Goal: Obtain resource: Download file/media

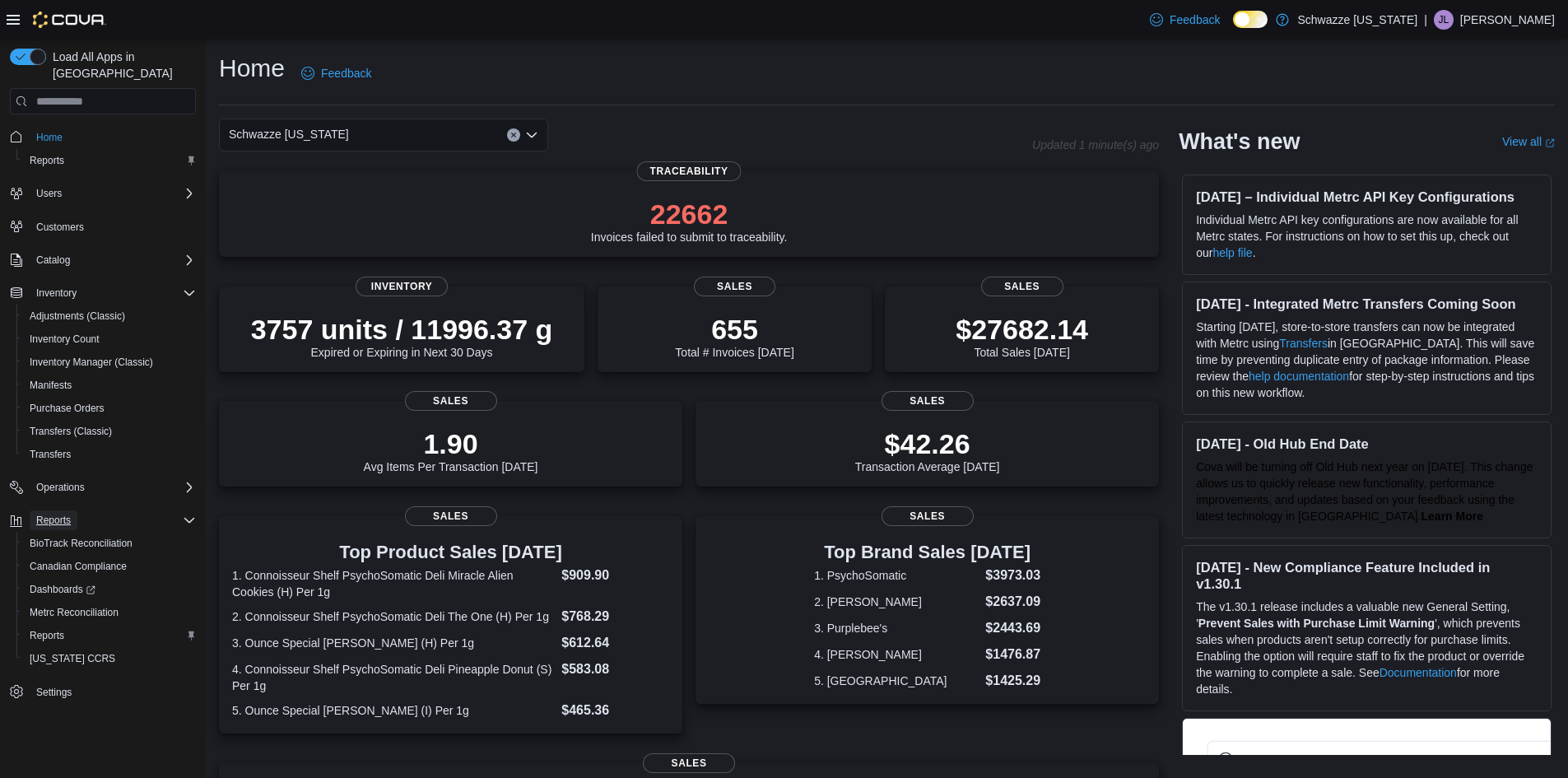
click at [68, 514] on span "Reports" at bounding box center [53, 520] width 35 height 13
click at [53, 514] on span "Reports" at bounding box center [53, 520] width 35 height 13
click at [64, 626] on link "Reports" at bounding box center [47, 635] width 48 height 20
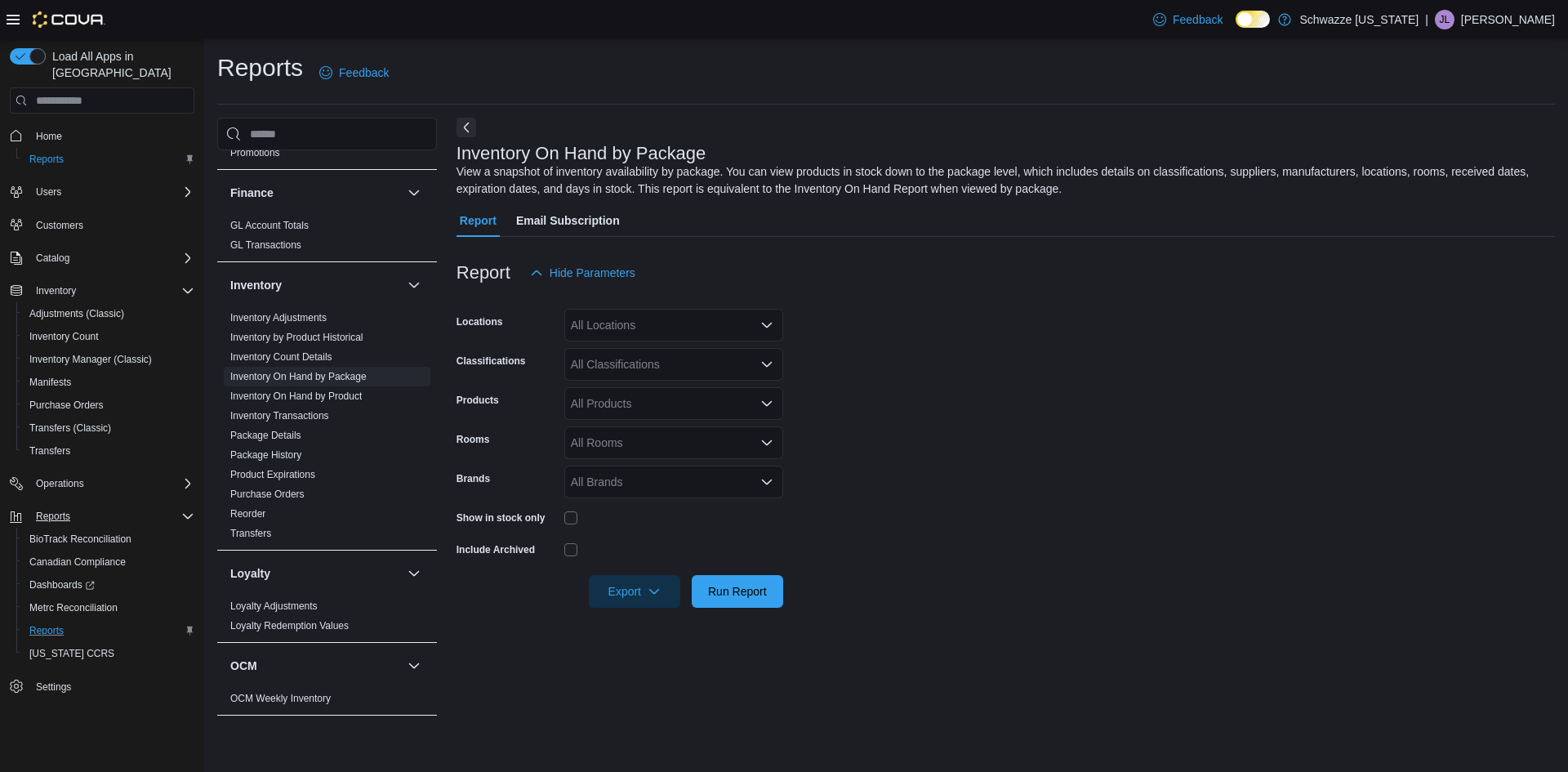
scroll to position [545, 0]
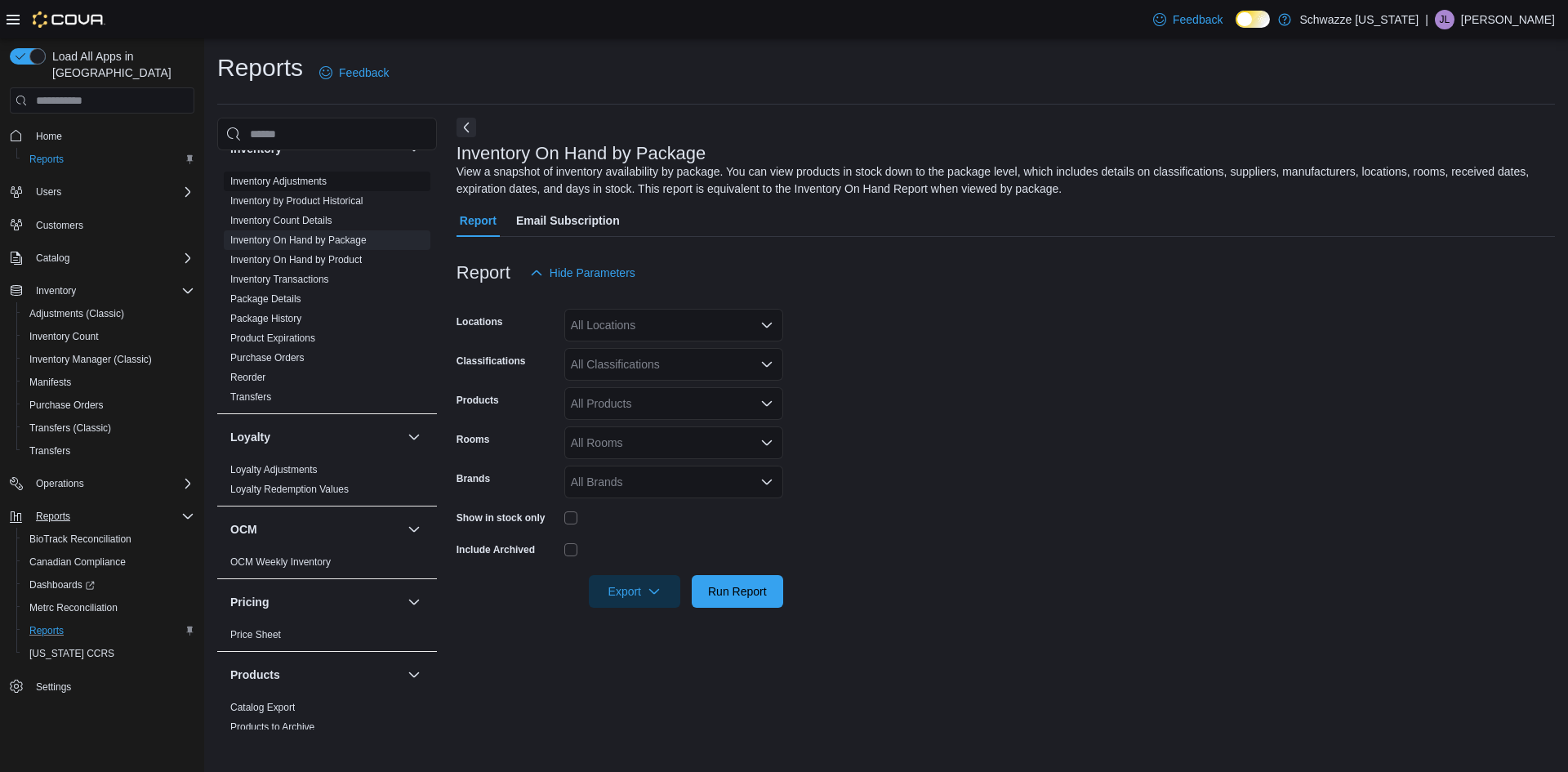
click at [300, 174] on span "Inventory Adjustments" at bounding box center [327, 181] width 207 height 19
click at [314, 185] on link "Inventory Adjustments" at bounding box center [279, 182] width 96 height 11
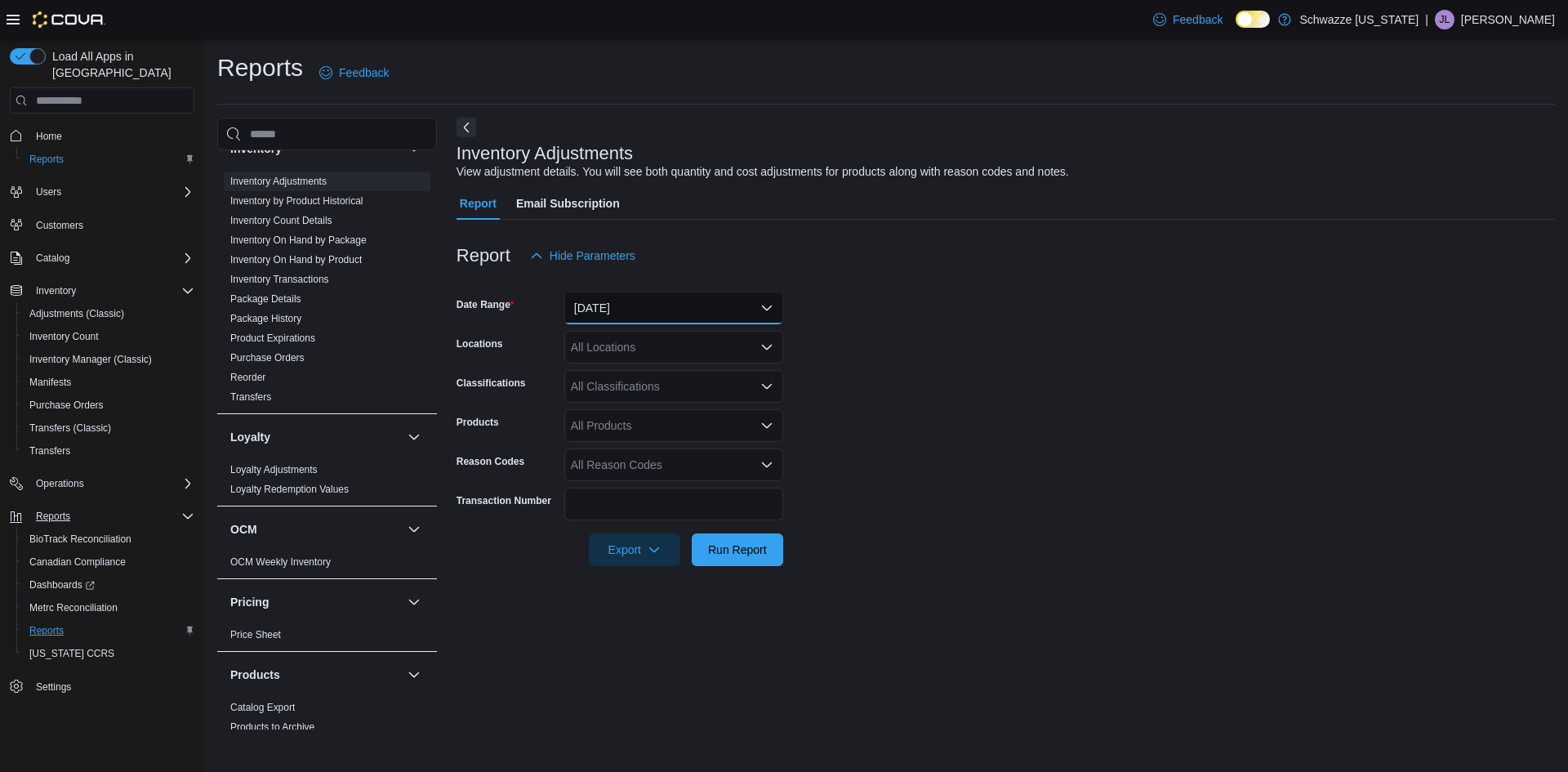
click at [775, 310] on button "Yesterday" at bounding box center [674, 308] width 219 height 32
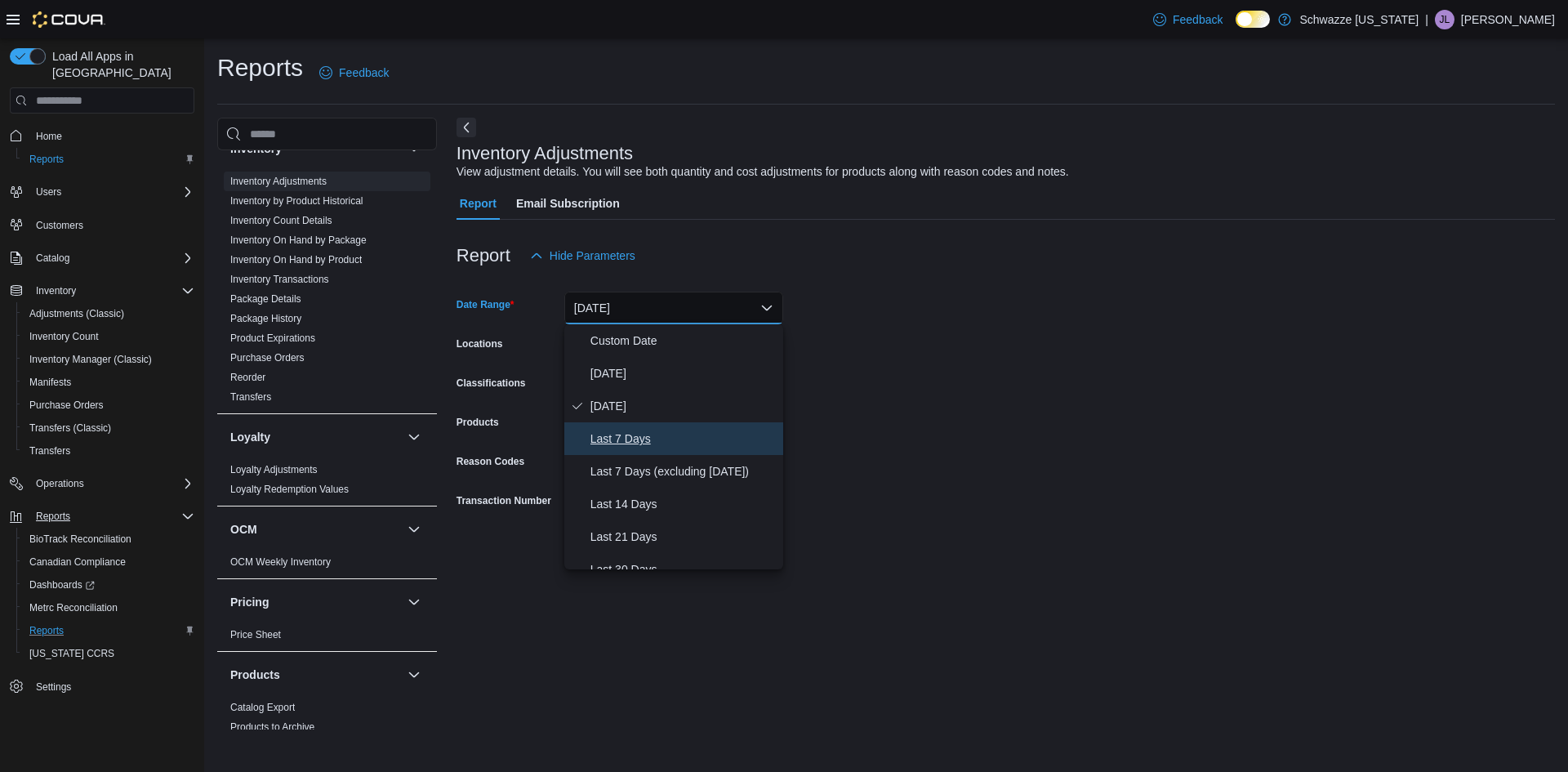
click at [651, 439] on span "Last 7 Days" at bounding box center [683, 438] width 186 height 19
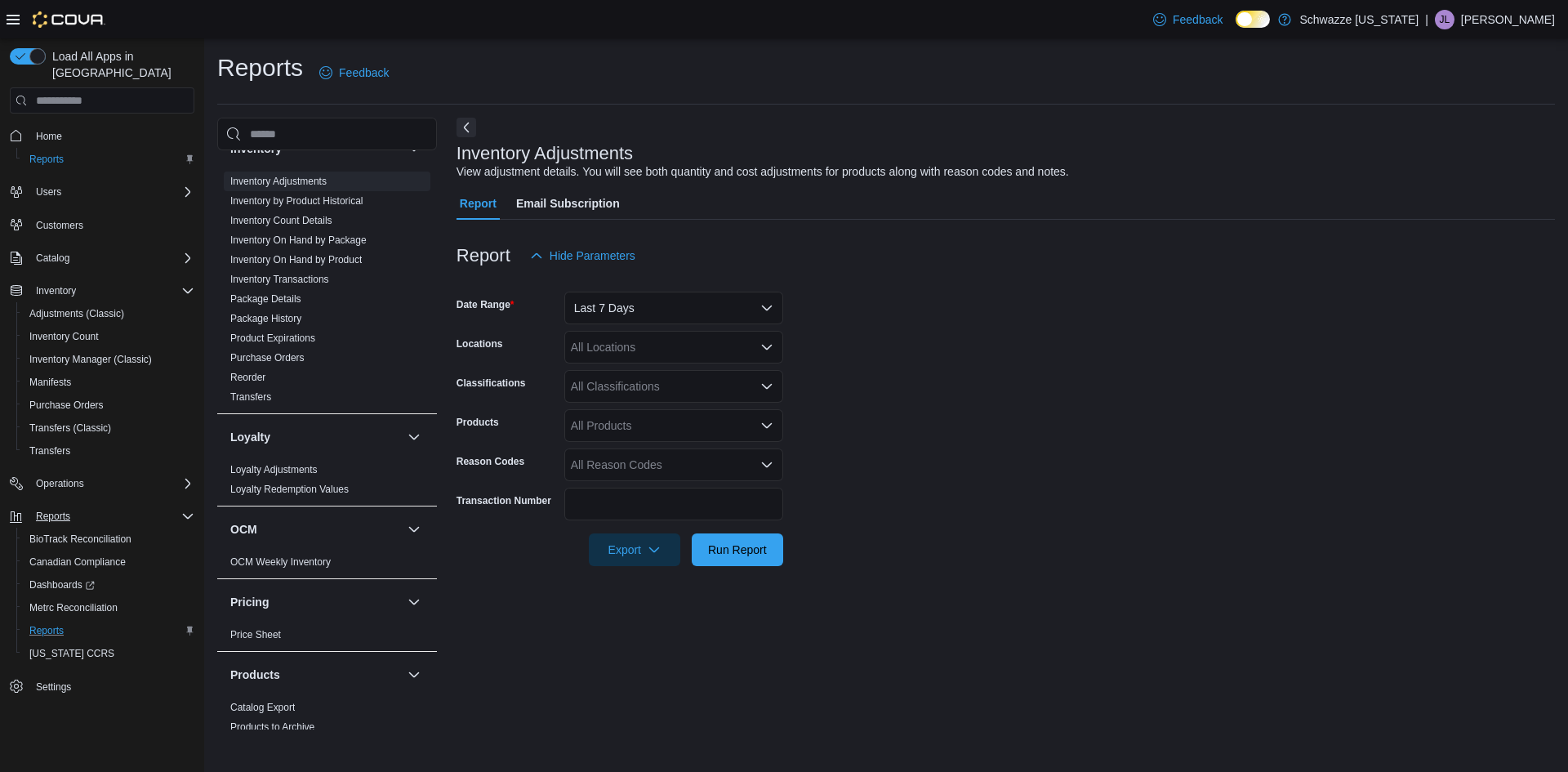
click at [894, 340] on form "Date Range Last 7 Days Locations All Locations Classifications All Classificati…" at bounding box center [1006, 419] width 1099 height 294
drag, startPoint x: 612, startPoint y: 547, endPoint x: 677, endPoint y: 534, distance: 66.3
click at [613, 547] on span "Export" at bounding box center [635, 549] width 72 height 32
click at [653, 571] on button "Export to Excel" at bounding box center [637, 582] width 93 height 32
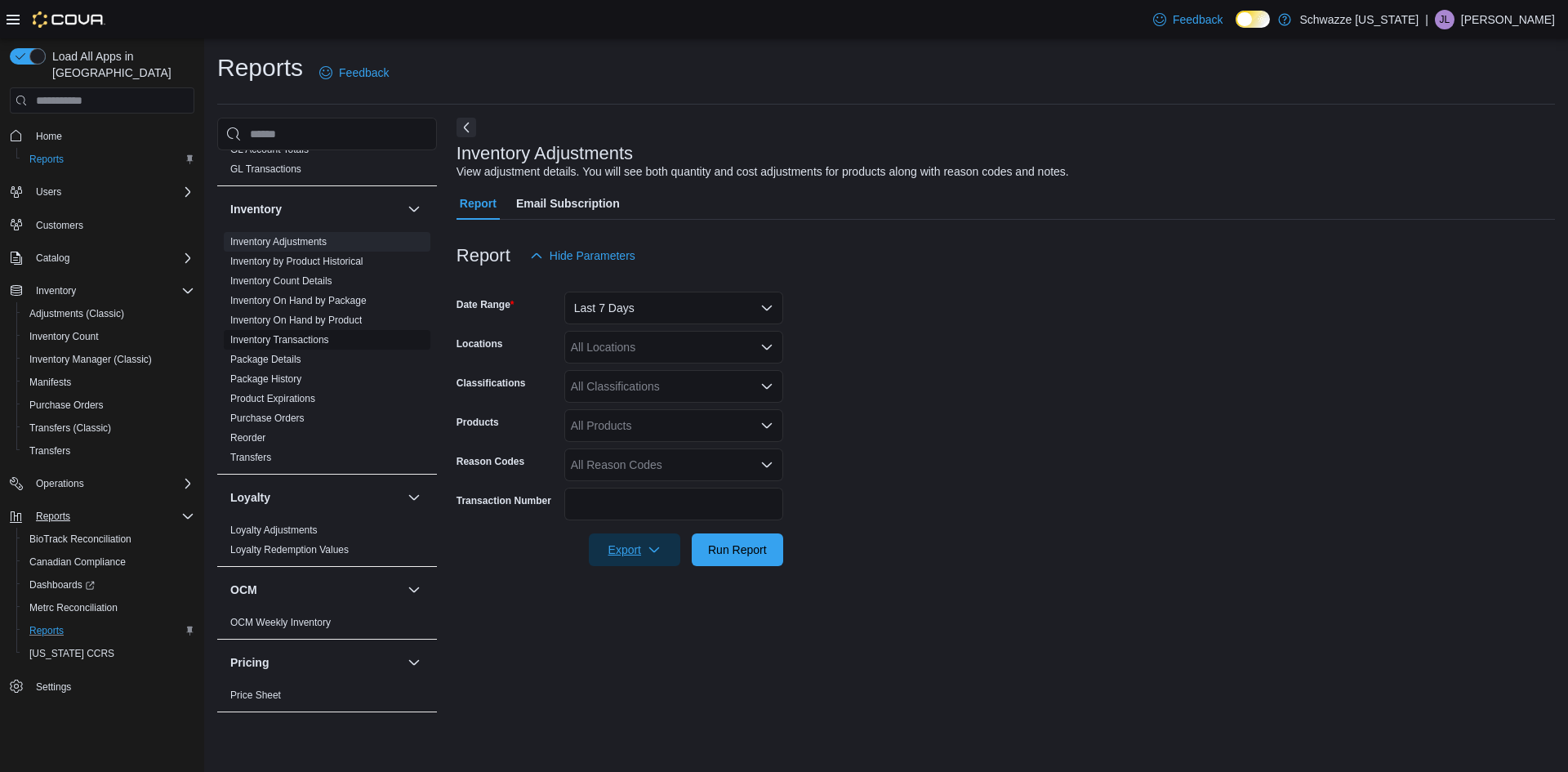
scroll to position [483, 0]
click at [334, 321] on link "Inventory On Hand by Product" at bounding box center [297, 322] width 132 height 11
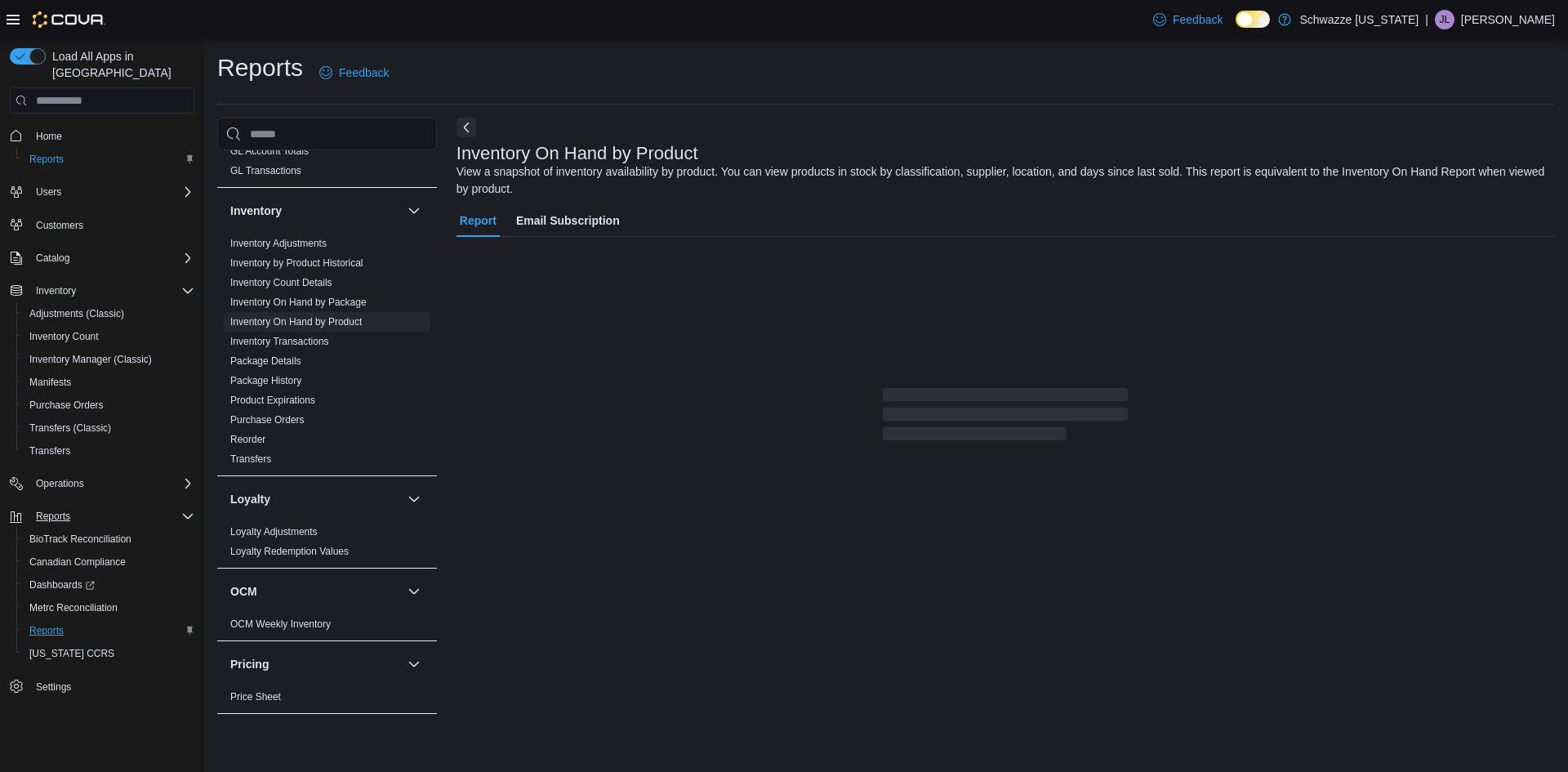
click at [899, 541] on div "Report Email Subscription" at bounding box center [1006, 400] width 1099 height 394
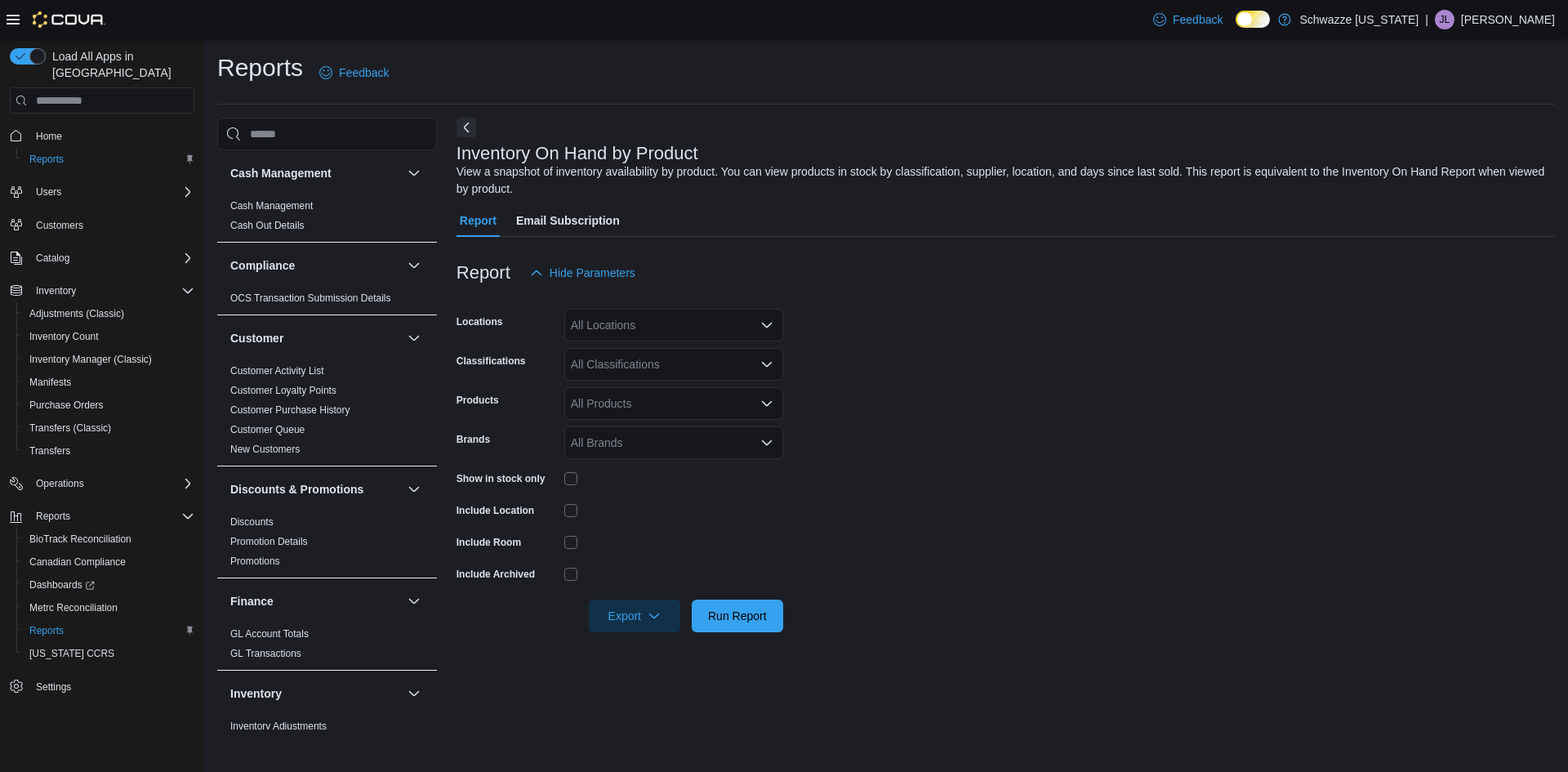
click at [763, 327] on icon "Open list of options" at bounding box center [767, 325] width 13 height 13
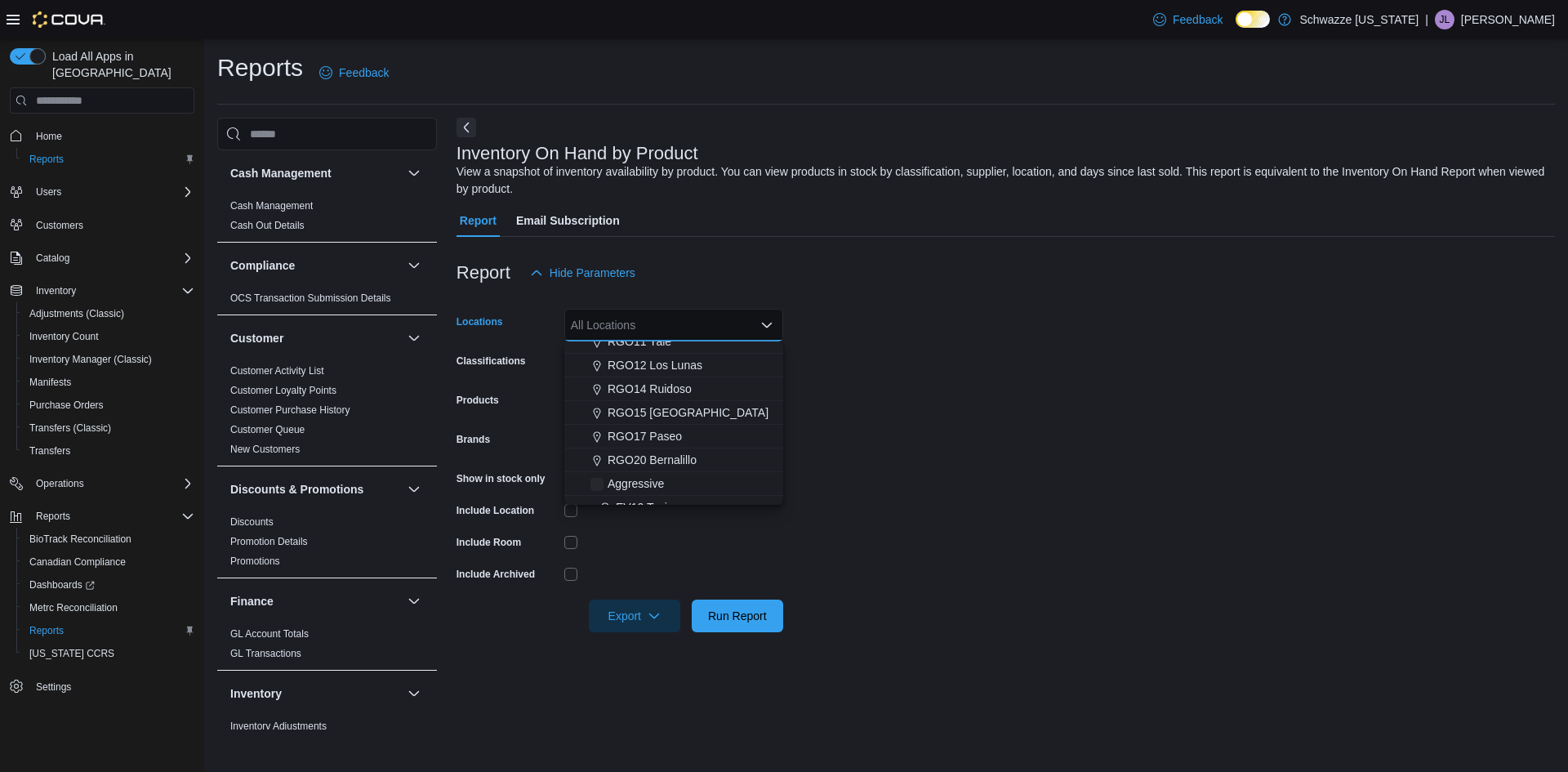
scroll to position [657, 0]
click at [672, 421] on button "RGO17 Paseo" at bounding box center [674, 431] width 219 height 24
click at [892, 410] on form "Locations RGO17 Paseo Combo box. Selected. RGO17 Paseo. Press Backspace to dele…" at bounding box center [1006, 461] width 1099 height 343
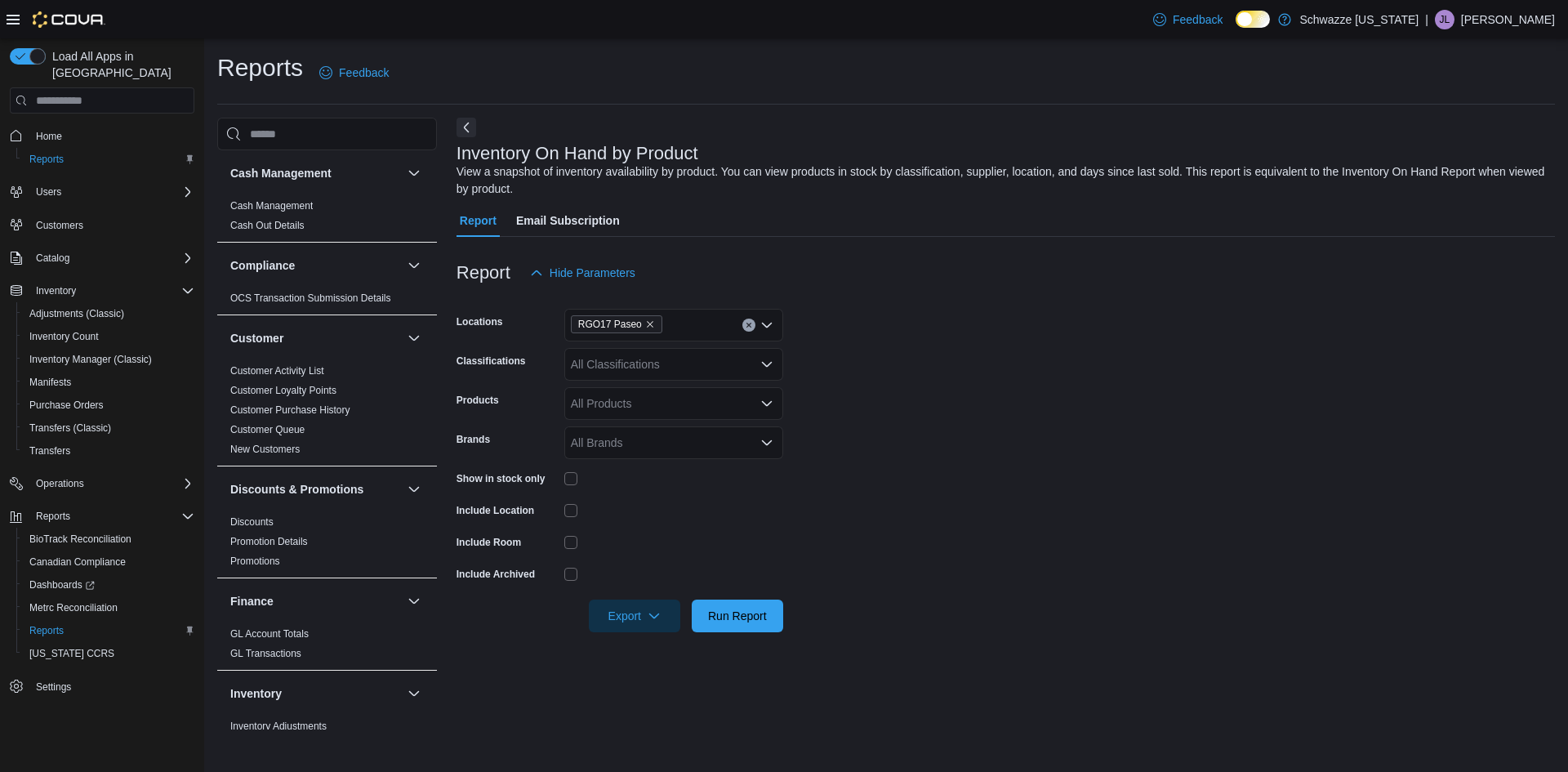
click at [769, 365] on icon "Open list of options" at bounding box center [766, 363] width 10 height 5
click at [635, 475] on span "Pre-Rolls" at bounding box center [623, 476] width 47 height 17
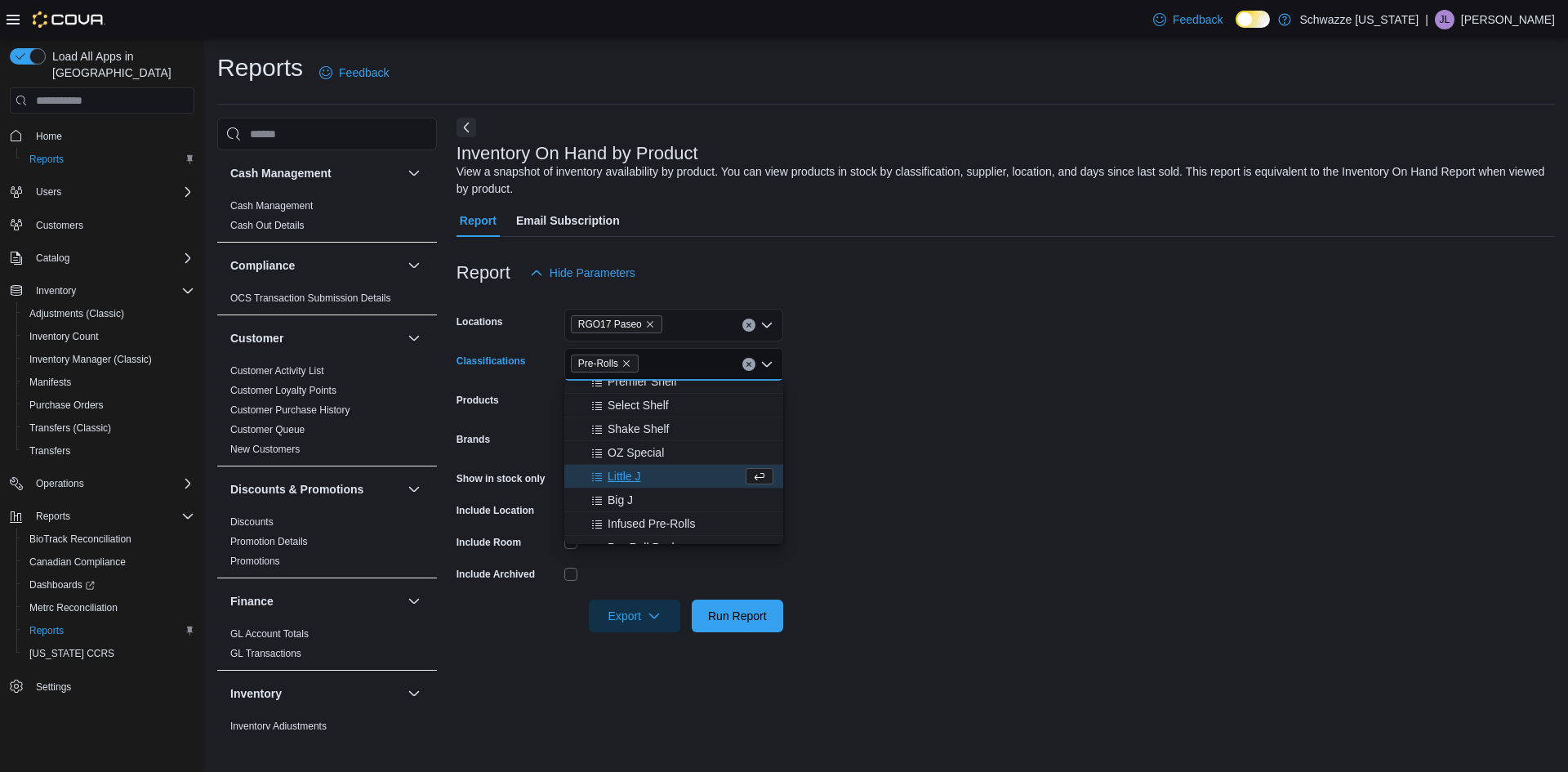
click at [858, 513] on form "Locations RGO17 Paseo Classifications Pre-Rolls Combo box. Selected. Pre-Rolls.…" at bounding box center [1006, 461] width 1099 height 343
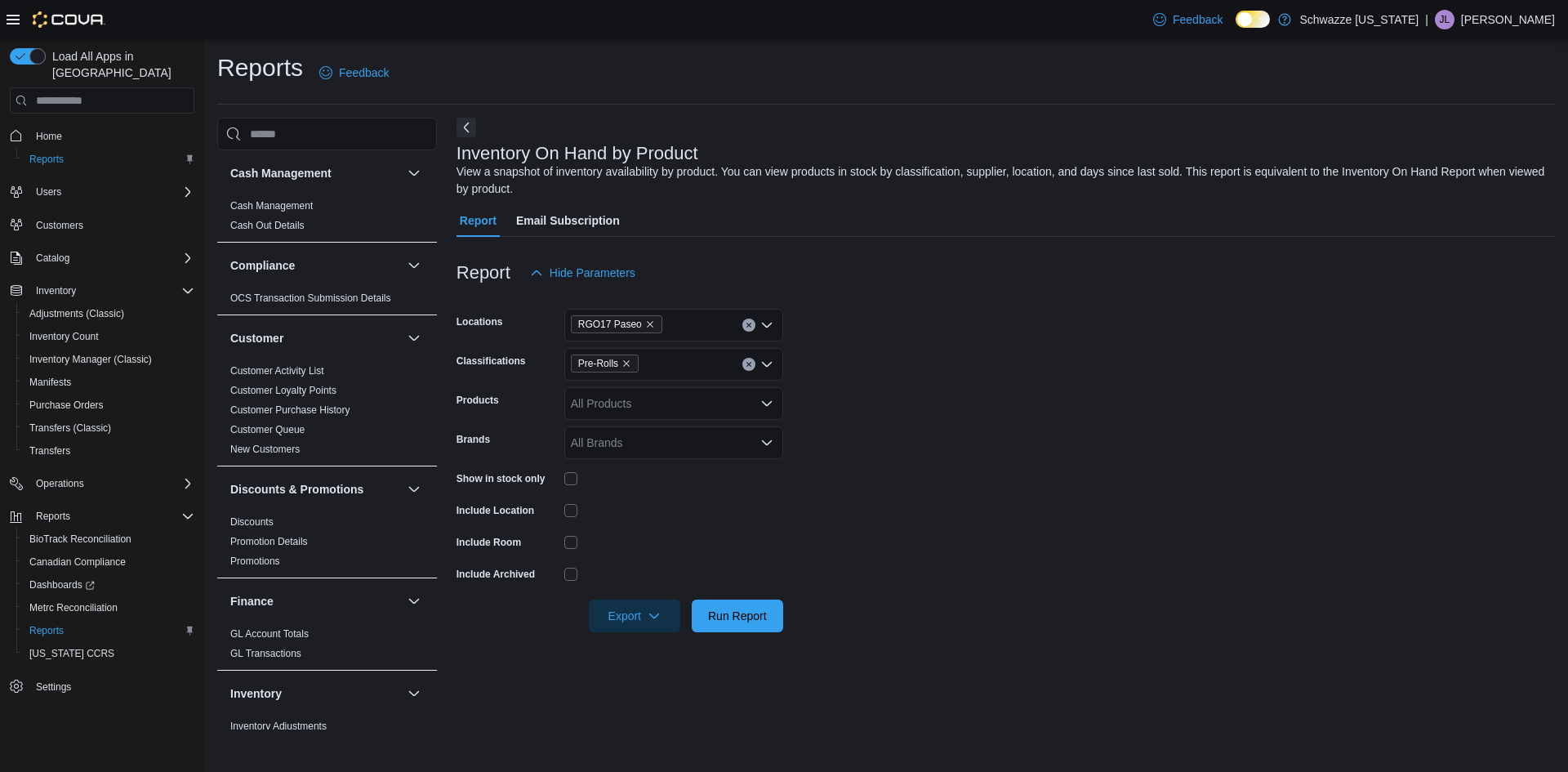
click at [763, 441] on icon "Open list of options" at bounding box center [766, 442] width 10 height 5
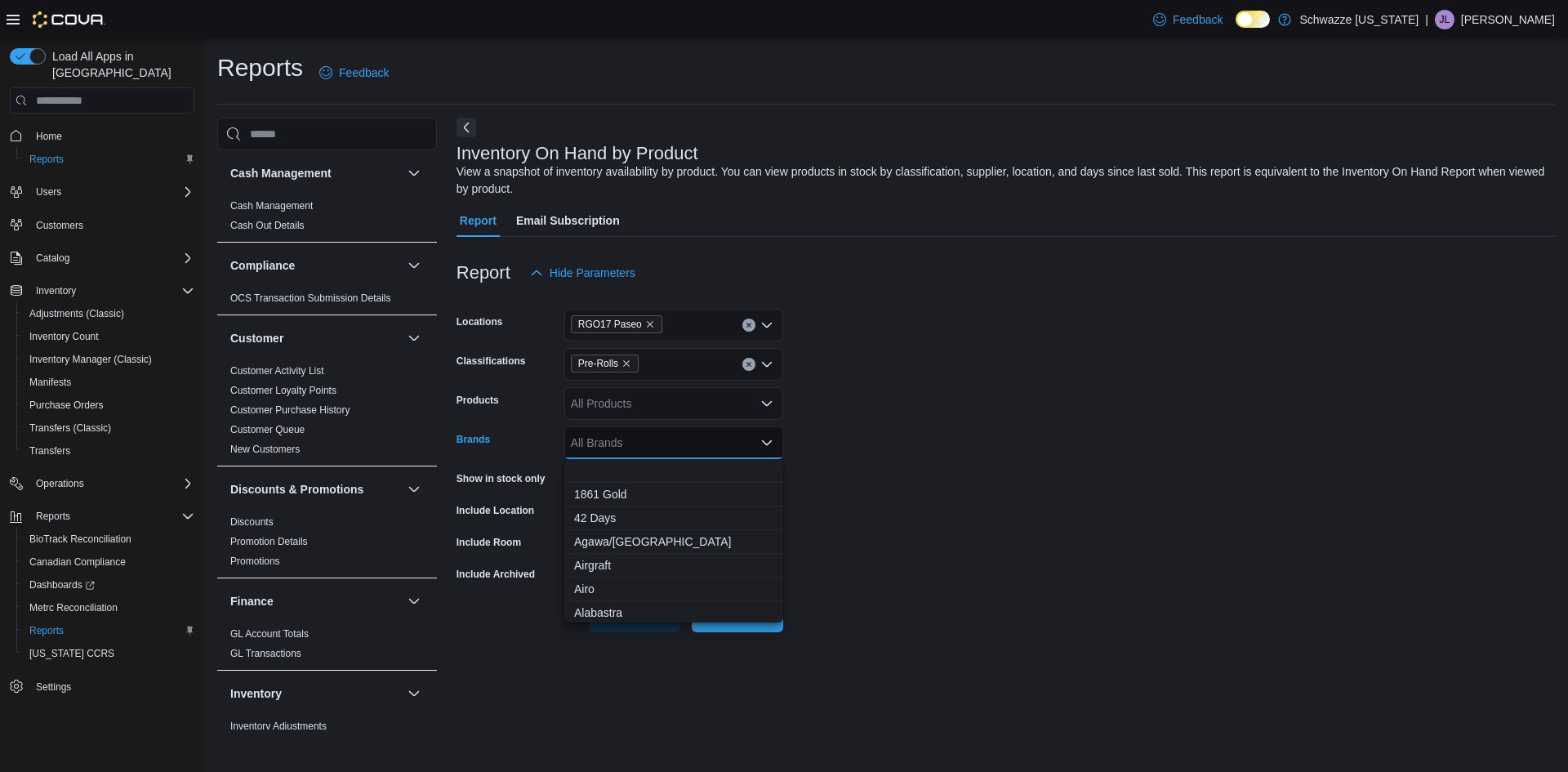
click at [850, 462] on form "Locations RGO17 Paseo Classifications Pre-Rolls Products All Products Brands Al…" at bounding box center [1006, 461] width 1099 height 343
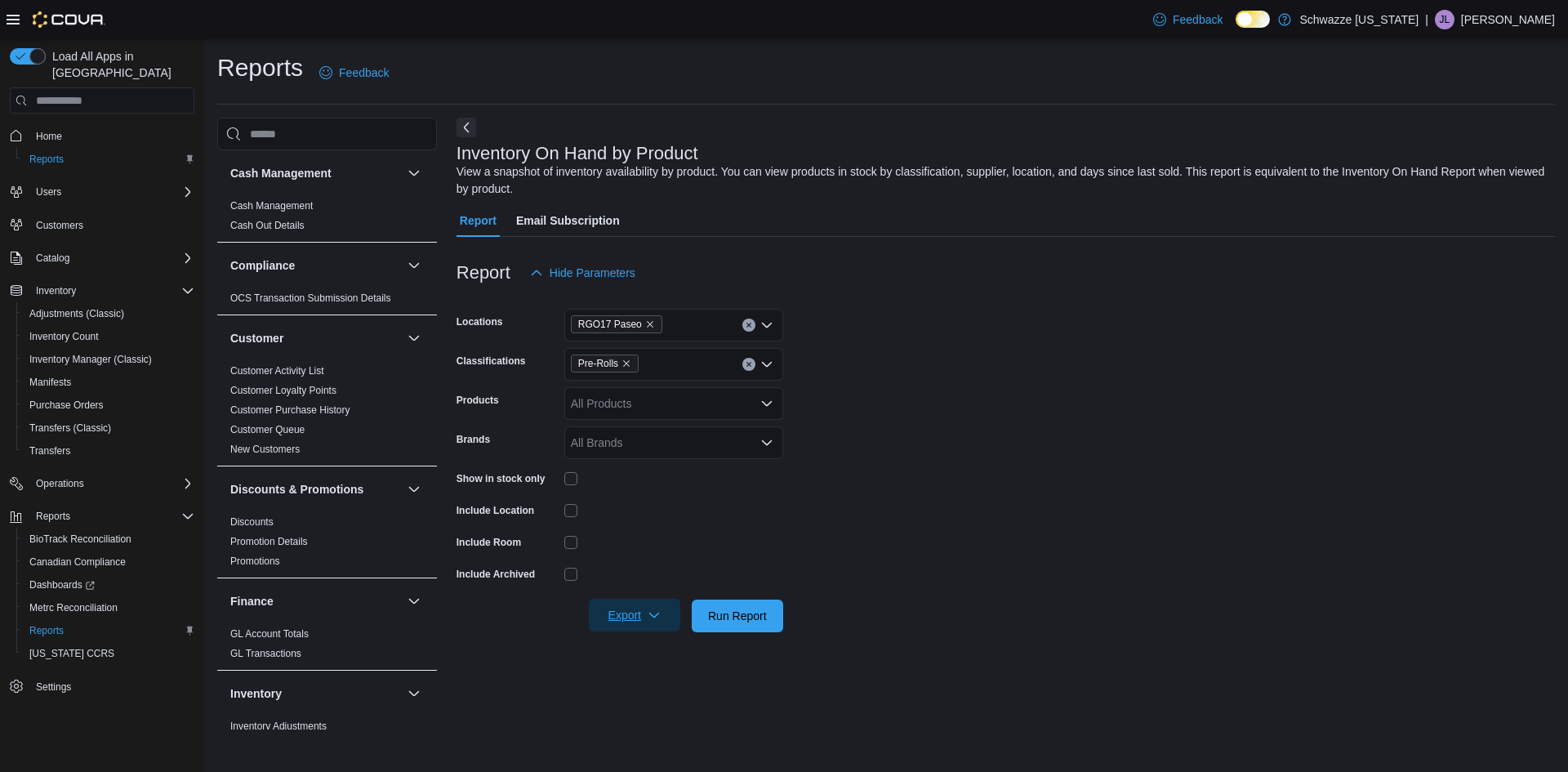
click at [626, 623] on span "Export" at bounding box center [635, 614] width 72 height 32
click at [658, 640] on button "Export to Excel" at bounding box center [637, 648] width 93 height 32
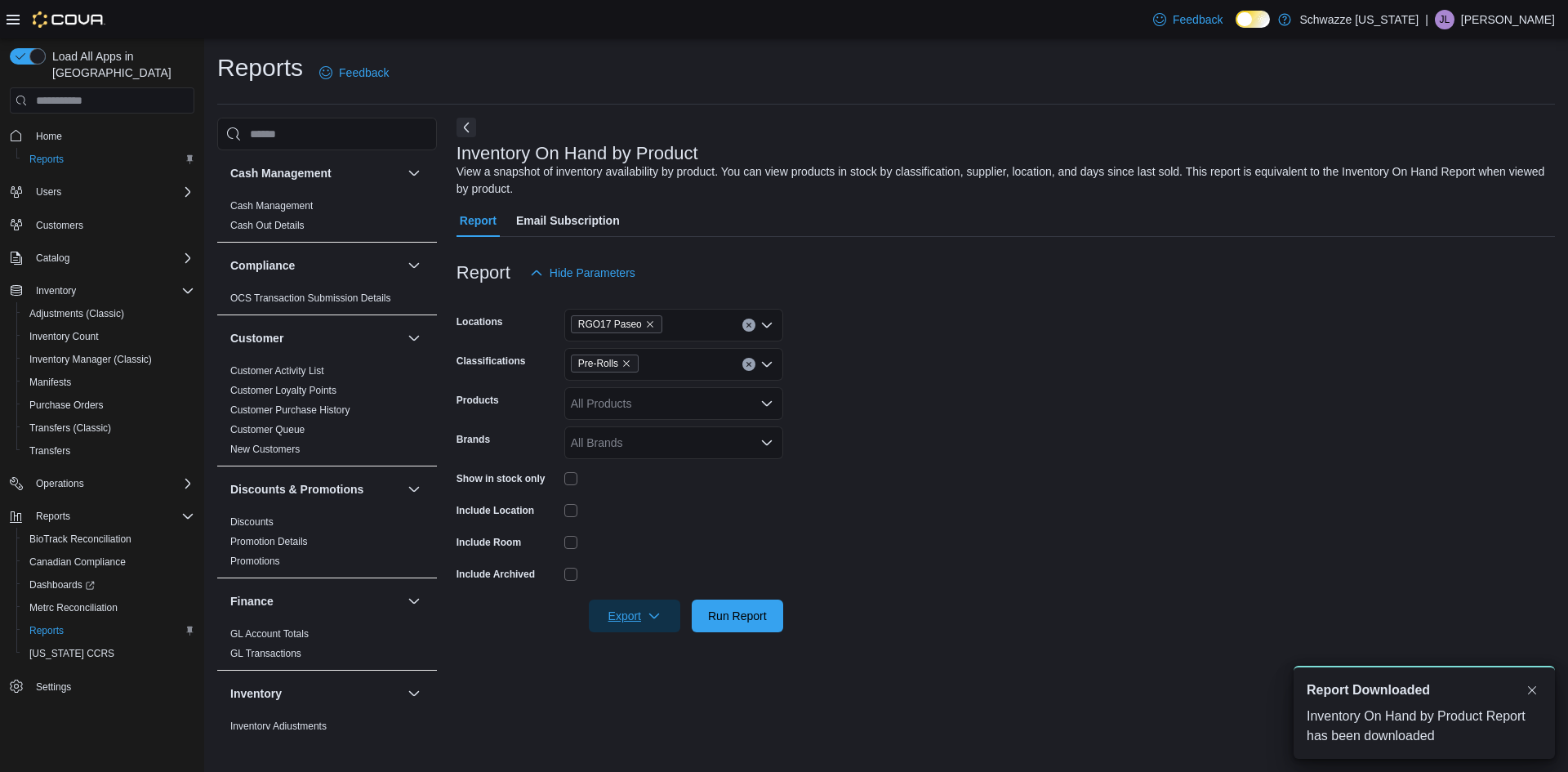
scroll to position [0, 0]
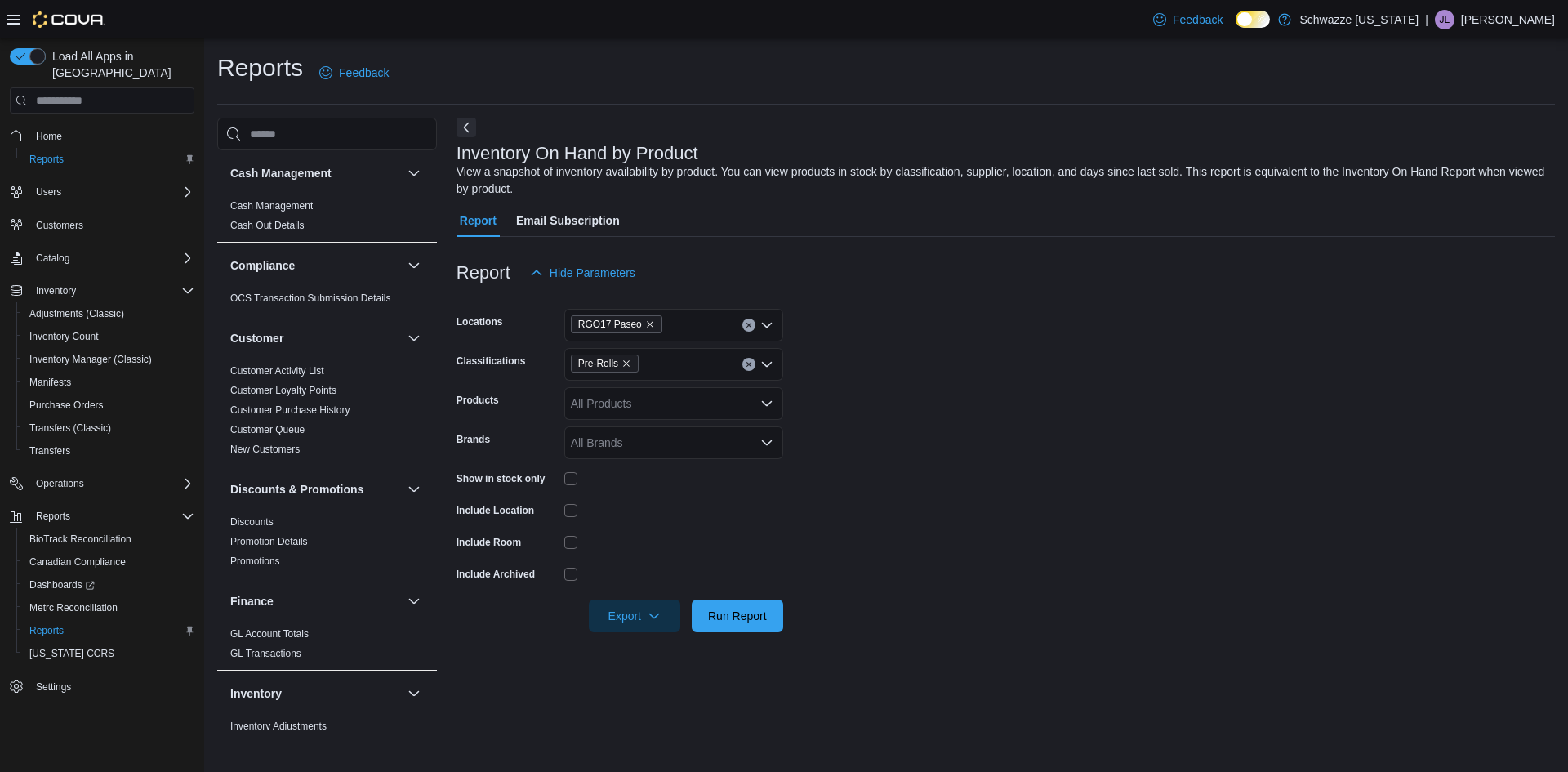
drag, startPoint x: 562, startPoint y: 470, endPoint x: 575, endPoint y: 487, distance: 21.4
click at [561, 472] on div "Show in stock only" at bounding box center [620, 477] width 327 height 25
click at [652, 616] on icon "button" at bounding box center [654, 614] width 10 height 5
click at [659, 641] on button "Export to Excel" at bounding box center [637, 648] width 93 height 32
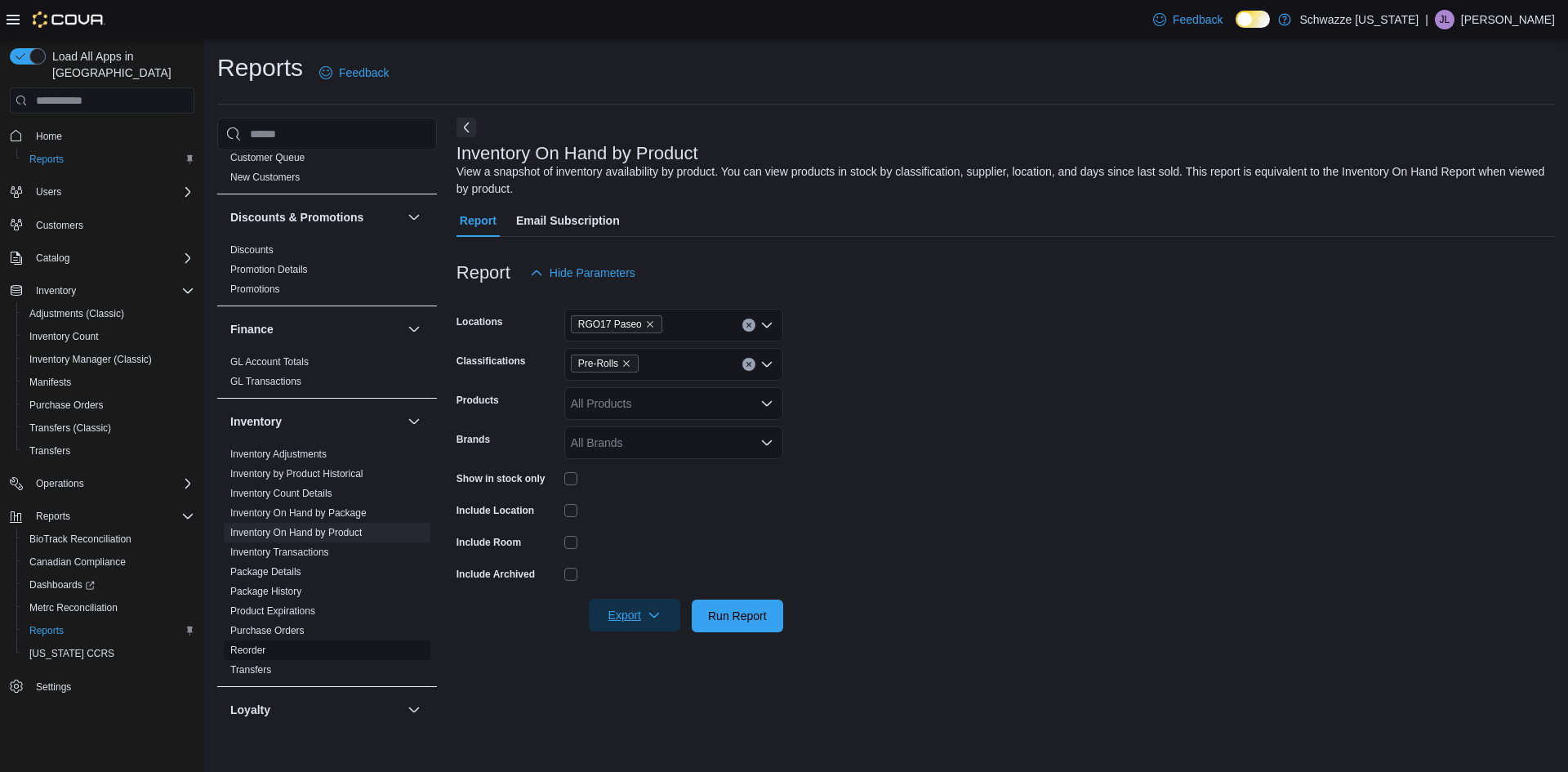
scroll to position [409, 0]
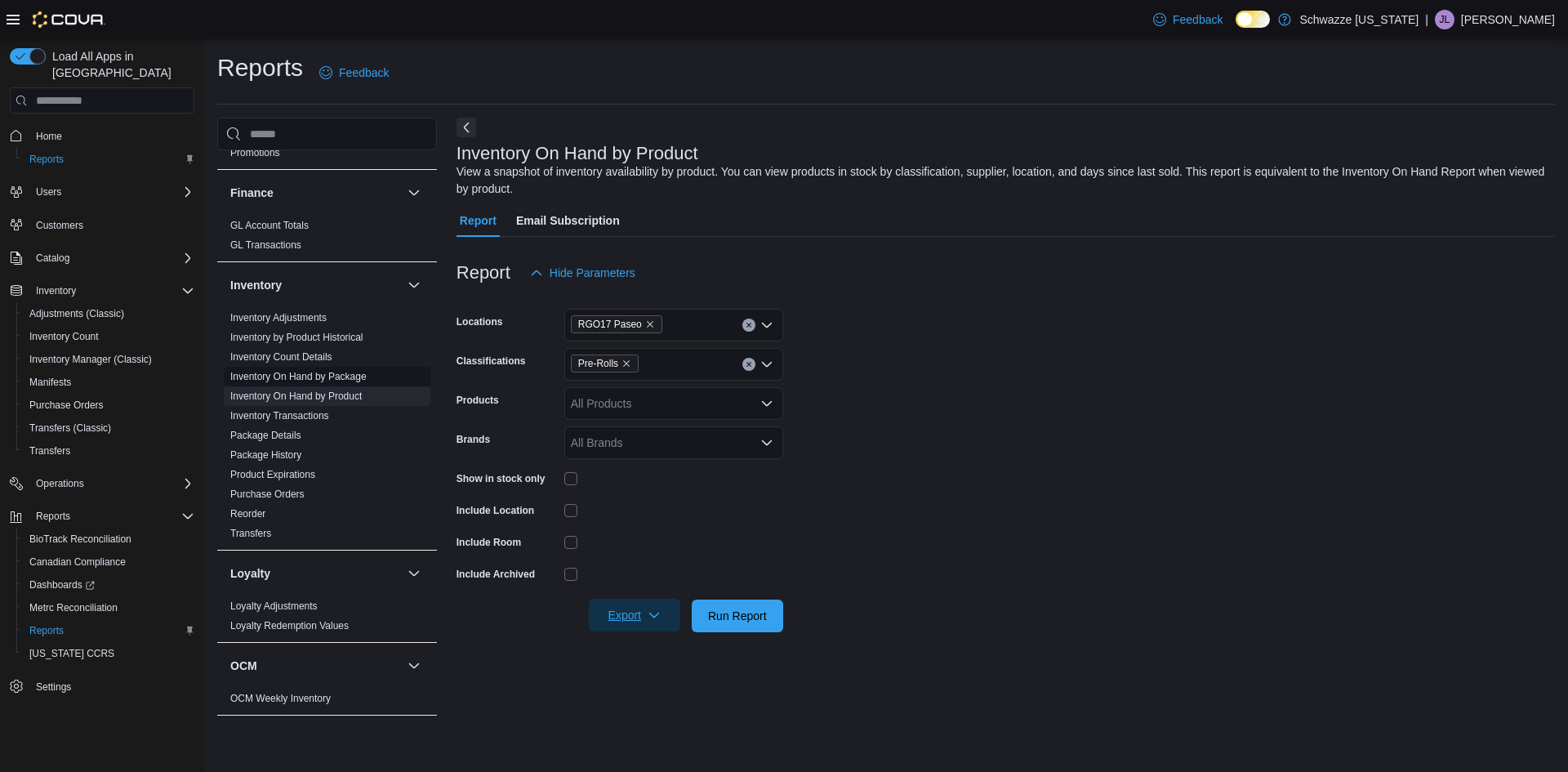
click at [355, 382] on link "Inventory On Hand by Package" at bounding box center [298, 376] width 136 height 11
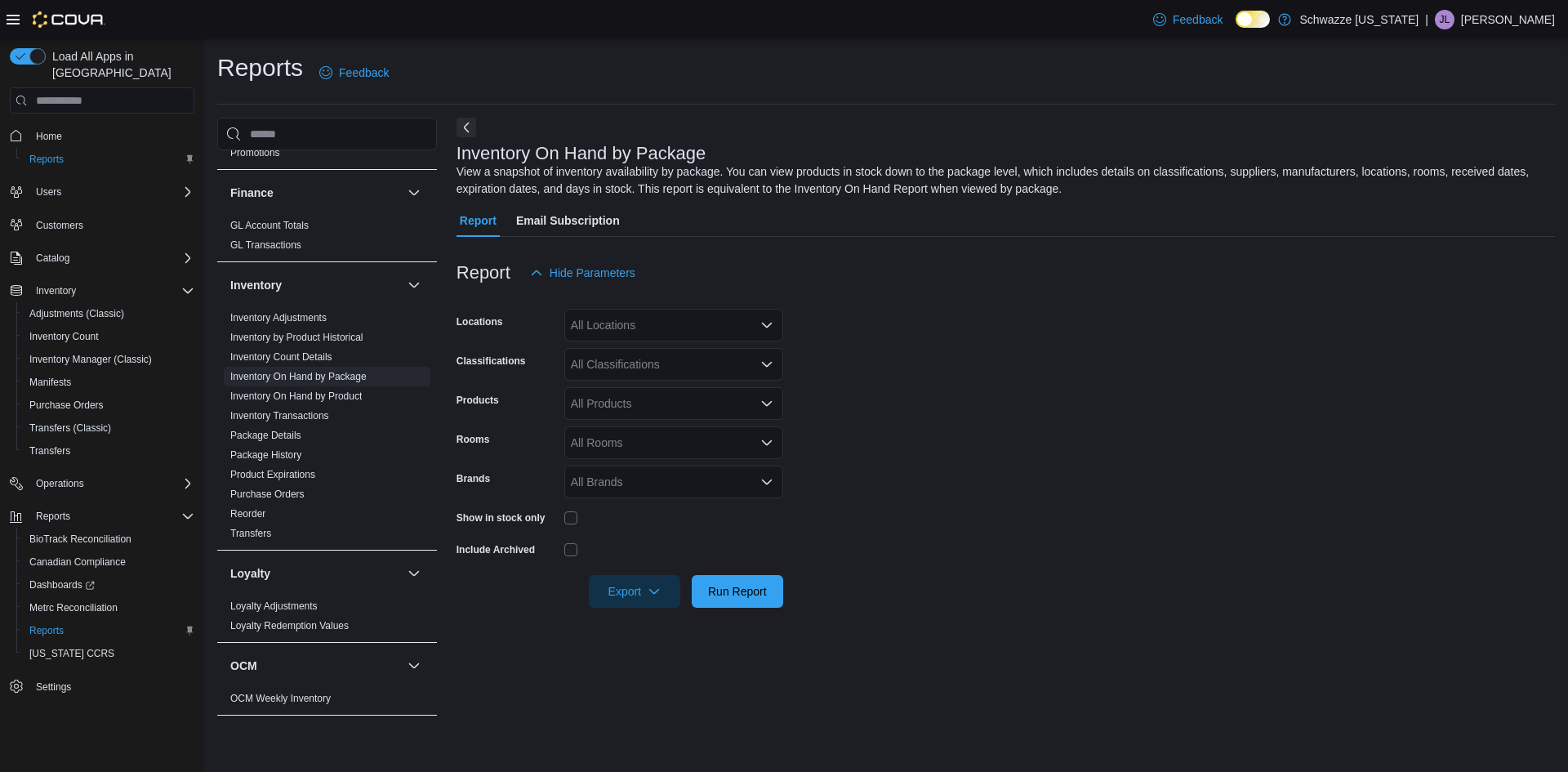
drag, startPoint x: 762, startPoint y: 324, endPoint x: 775, endPoint y: 335, distance: 17.0
click at [763, 325] on icon "Open list of options" at bounding box center [766, 324] width 10 height 5
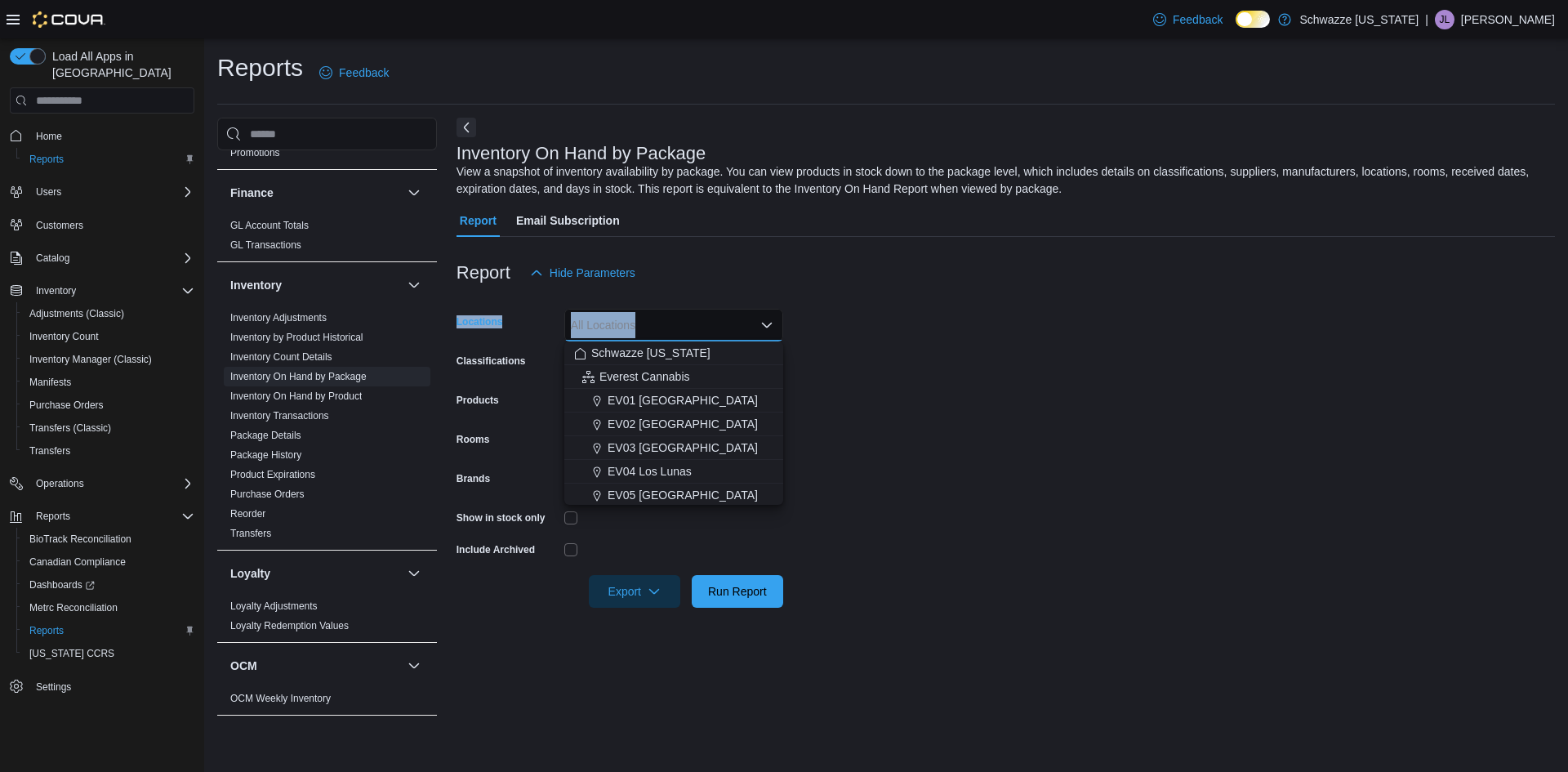
drag, startPoint x: 644, startPoint y: 306, endPoint x: 653, endPoint y: 316, distance: 13.5
click at [651, 313] on form "Locations All Locations Combo box. Selected. Combo box input. All Locations. Ty…" at bounding box center [1006, 449] width 1099 height 319
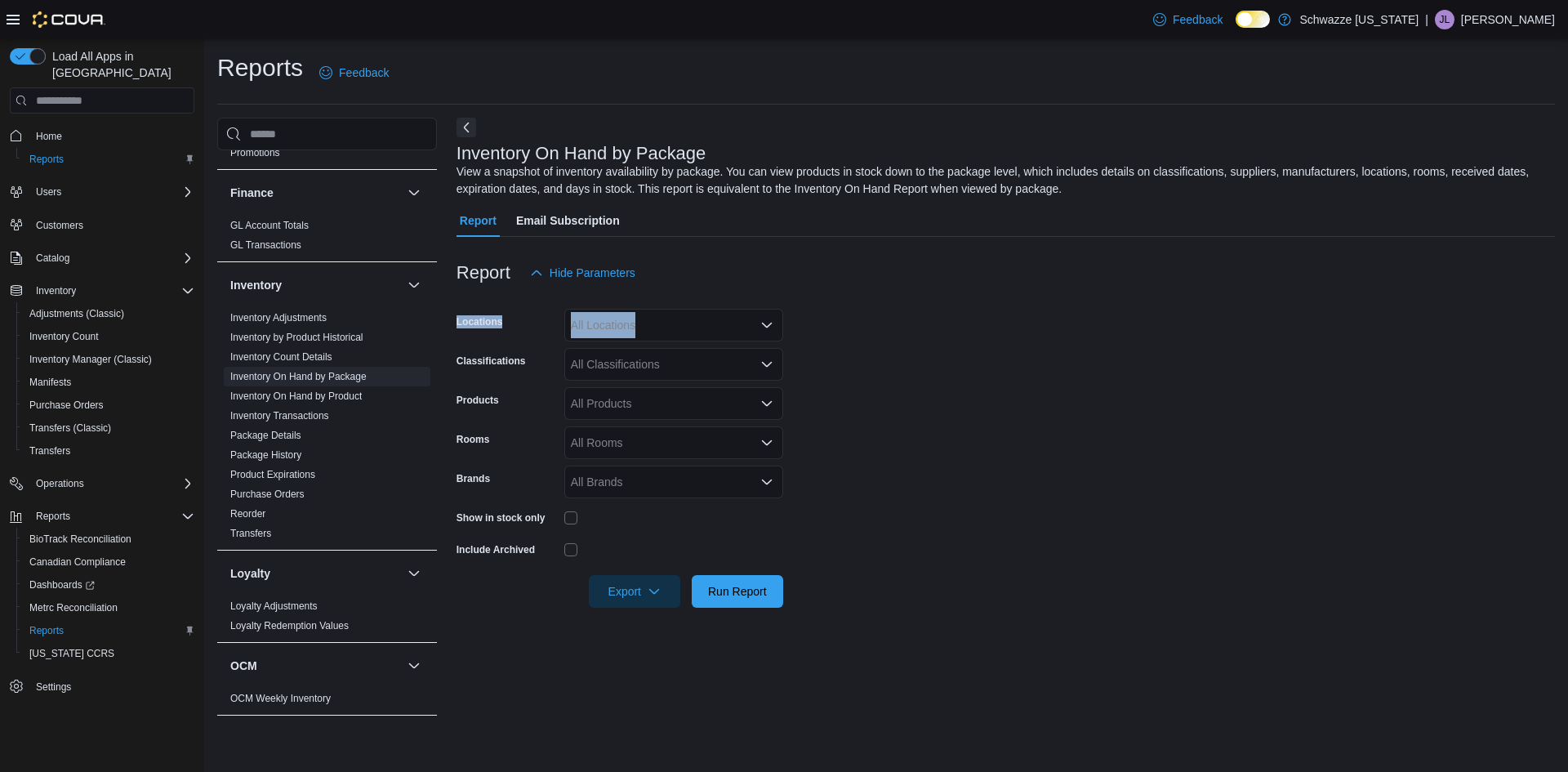
click at [645, 324] on div "All Locations" at bounding box center [674, 324] width 219 height 32
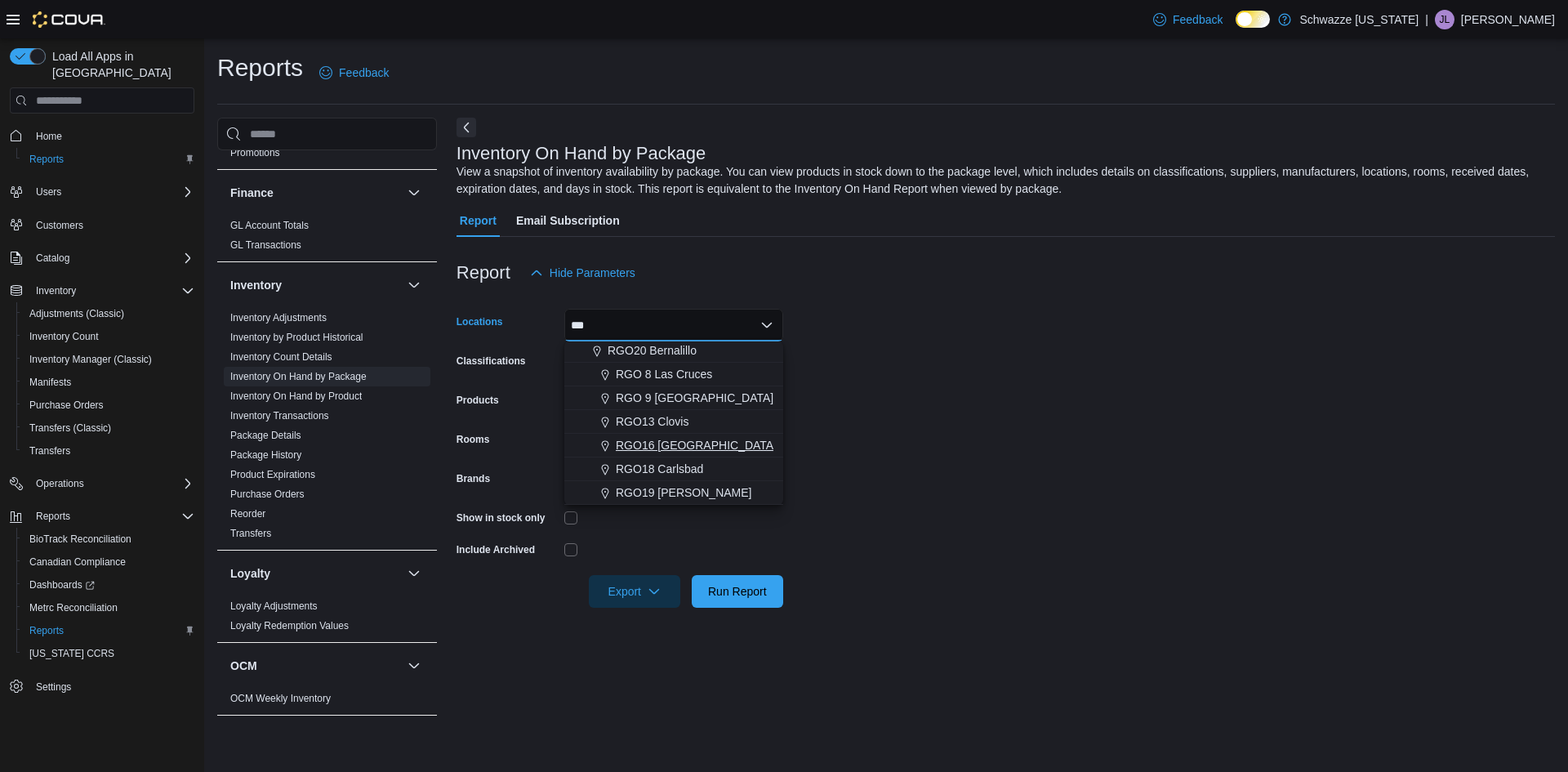
scroll to position [174, 0]
type input "***"
click at [678, 455] on span "RGO17 Paseo" at bounding box center [645, 463] width 74 height 17
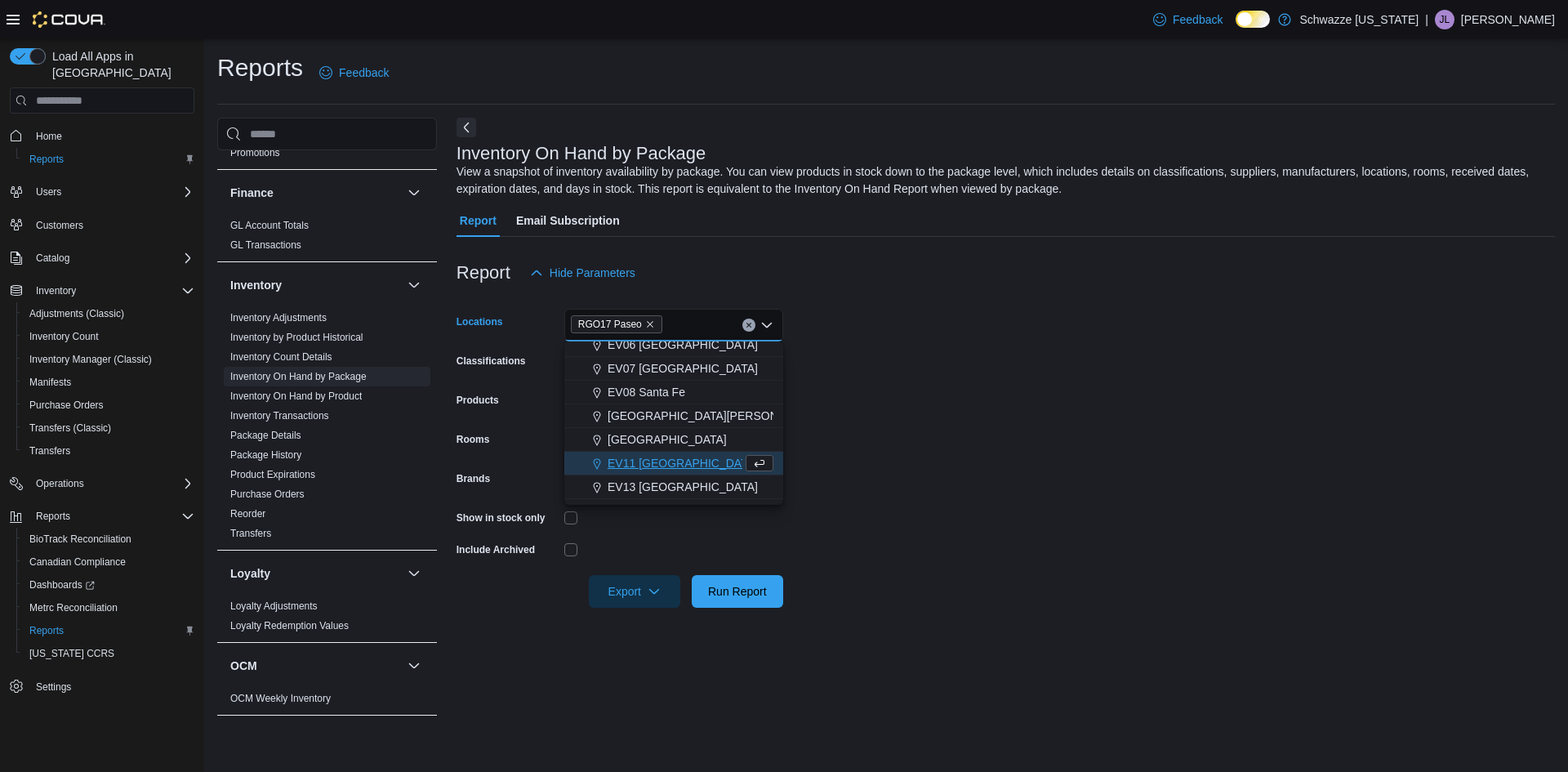
click at [823, 410] on form "Locations RGO17 Paseo Combo box. Selected. RGO17 Paseo. Press Backspace to dele…" at bounding box center [1006, 449] width 1099 height 319
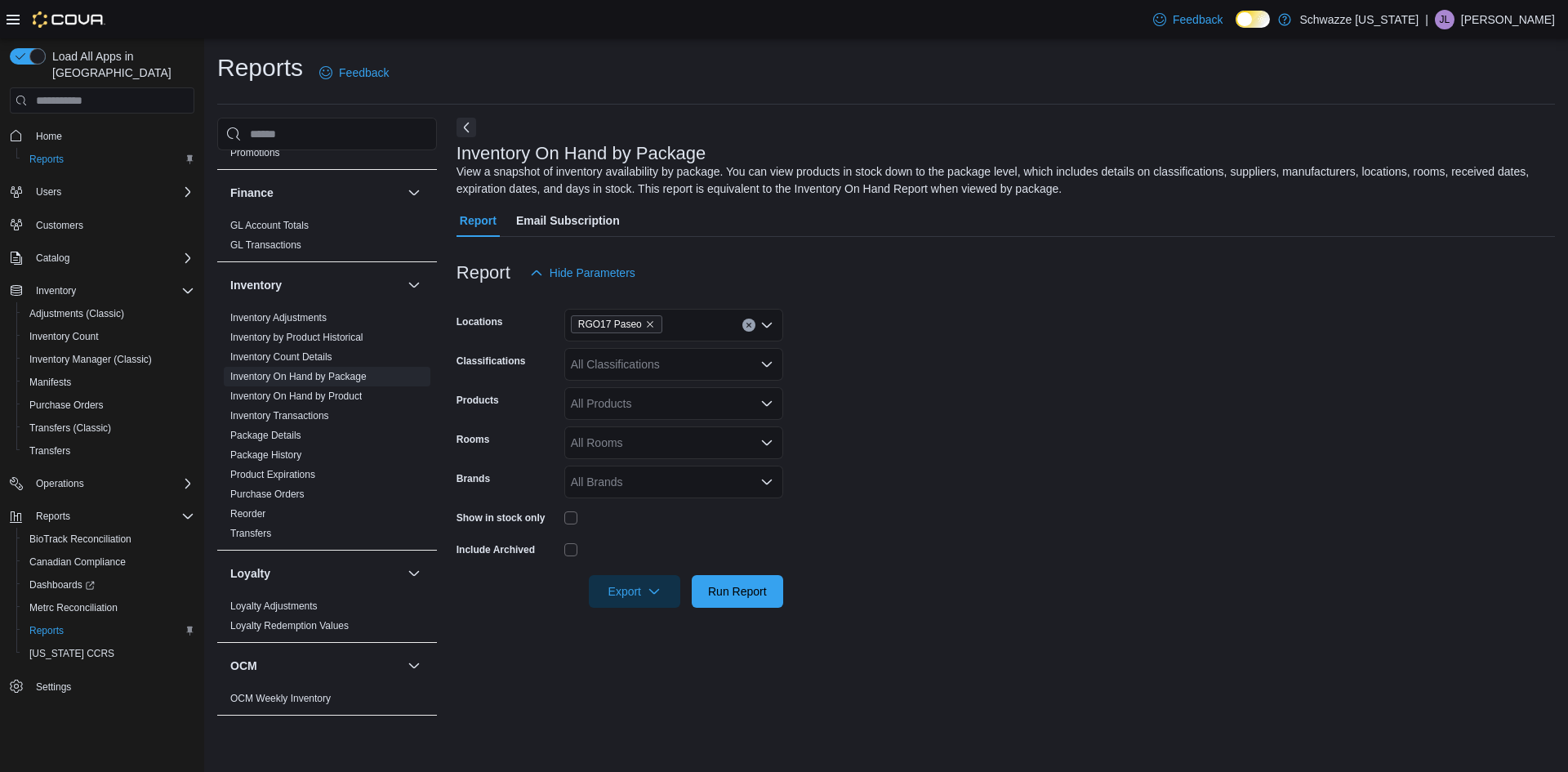
click at [764, 364] on icon "Open list of options" at bounding box center [766, 363] width 10 height 5
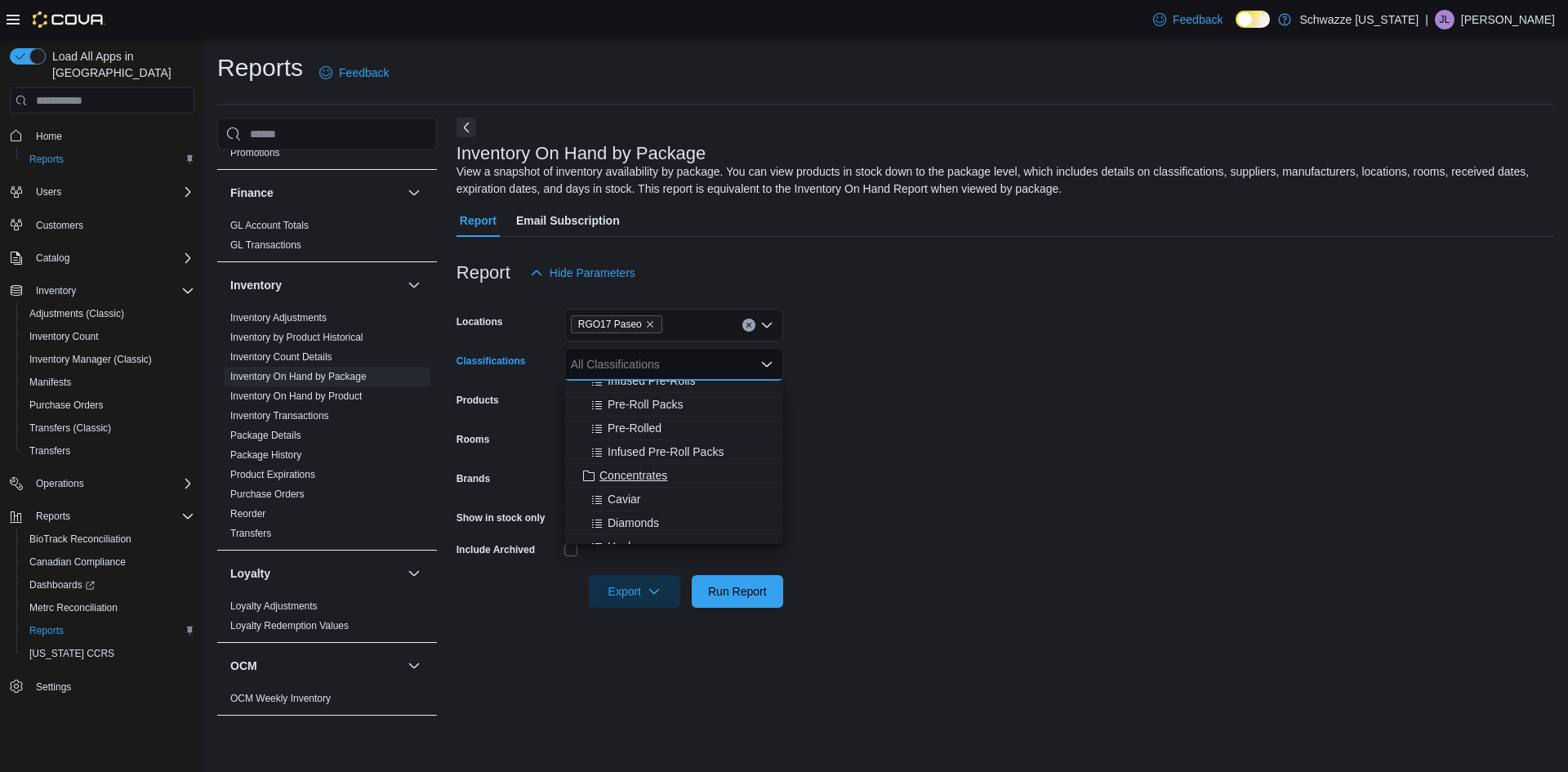
scroll to position [136, 0]
click at [644, 449] on span "Pre-Rolls" at bounding box center [623, 446] width 47 height 17
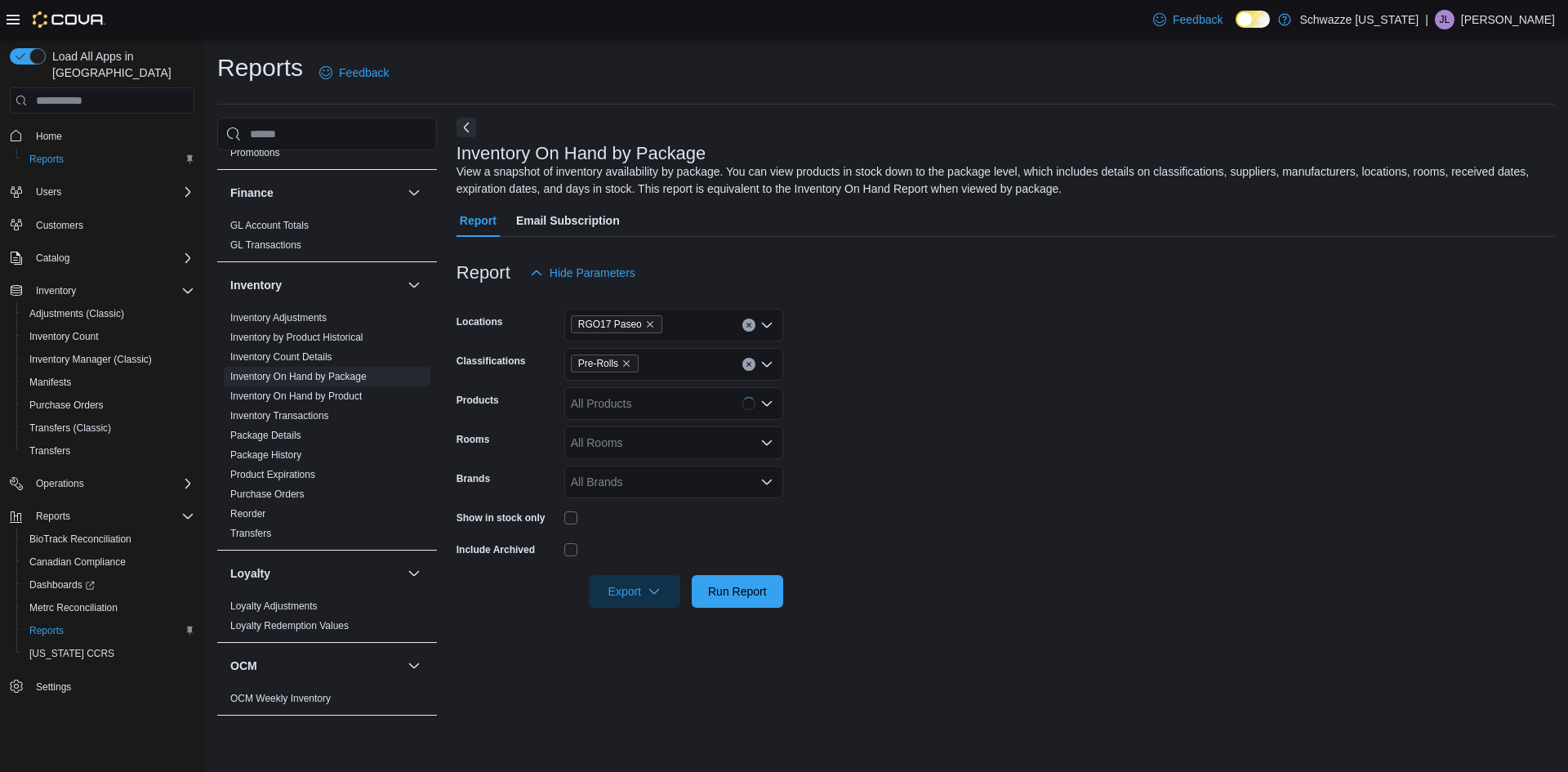
click at [828, 437] on form "Locations RGO17 Paseo Classifications Pre-Rolls Products All Products Rooms All…" at bounding box center [1006, 449] width 1099 height 319
click at [637, 589] on span "Export" at bounding box center [635, 590] width 72 height 32
drag, startPoint x: 666, startPoint y: 616, endPoint x: 716, endPoint y: 638, distance: 54.6
click at [666, 616] on button "Export to Excel" at bounding box center [637, 624] width 93 height 32
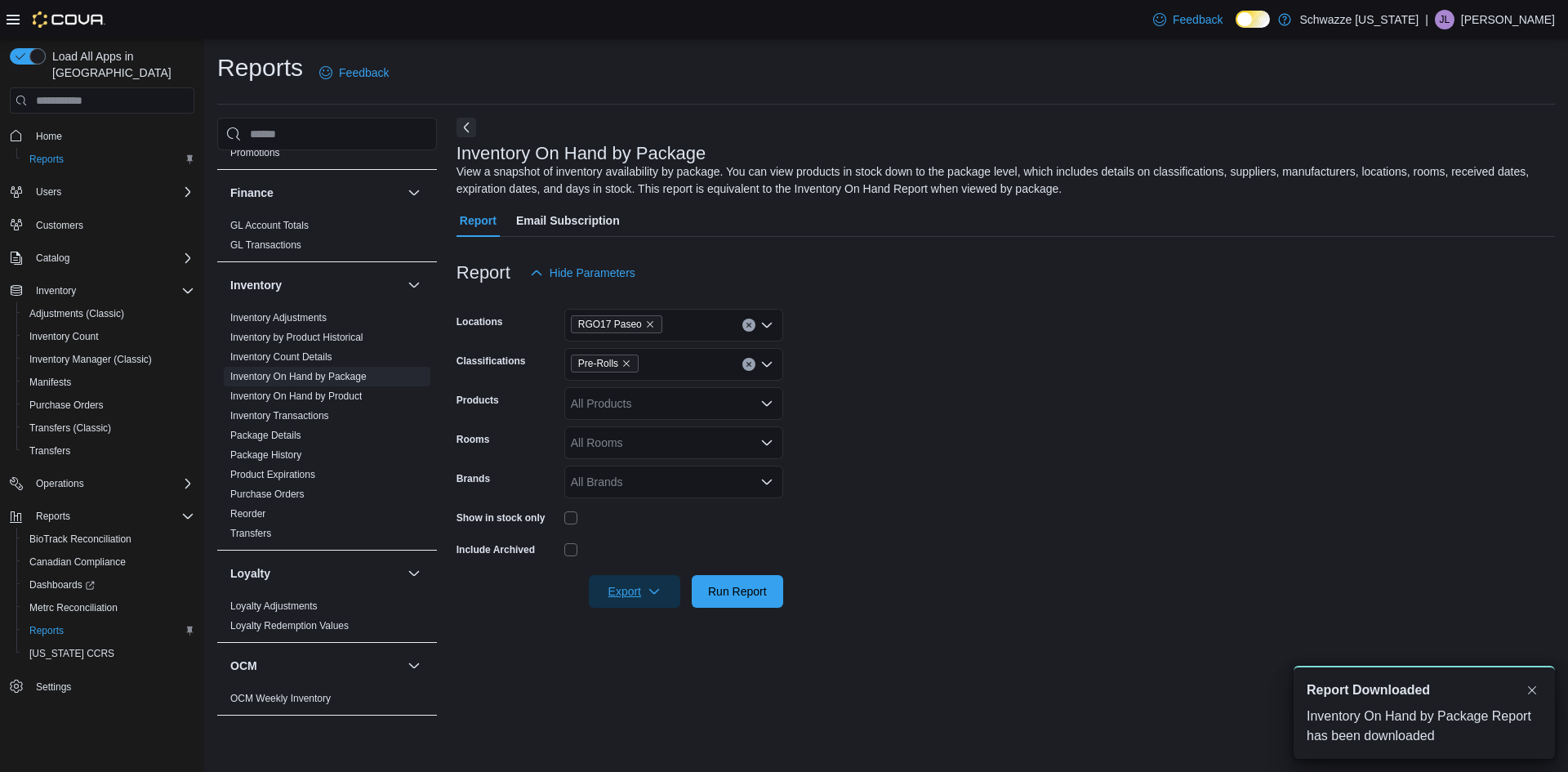
scroll to position [0, 0]
